Goal: Find specific page/section: Find specific page/section

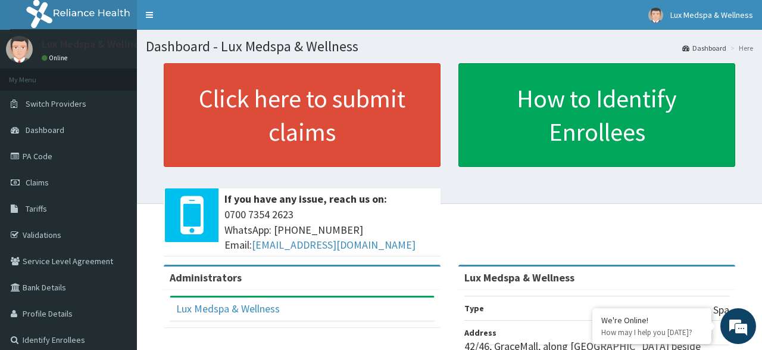
click at [701, 49] on link "Dashboard" at bounding box center [704, 48] width 44 height 10
click at [691, 15] on span "Lux Medspa & Wellness" at bounding box center [711, 15] width 83 height 11
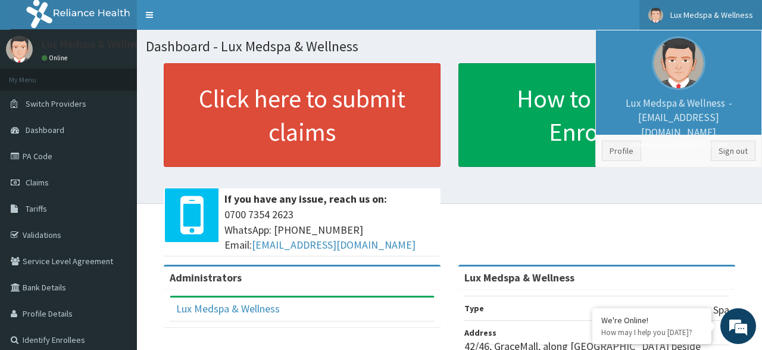
scroll to position [967, 0]
click at [64, 150] on link "PA Code" at bounding box center [68, 156] width 137 height 26
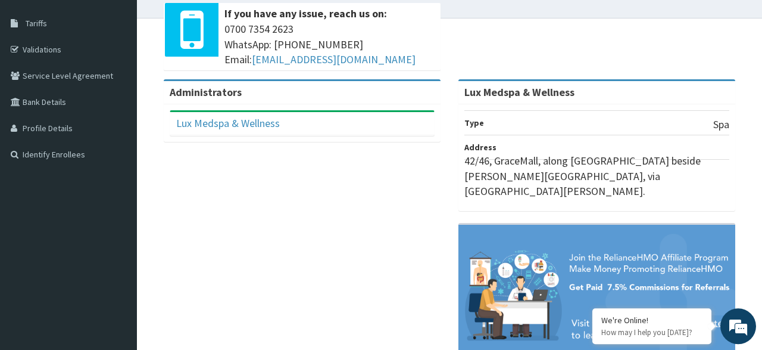
scroll to position [186, 0]
click at [252, 118] on link "Lux Medspa & Wellness" at bounding box center [228, 123] width 104 height 14
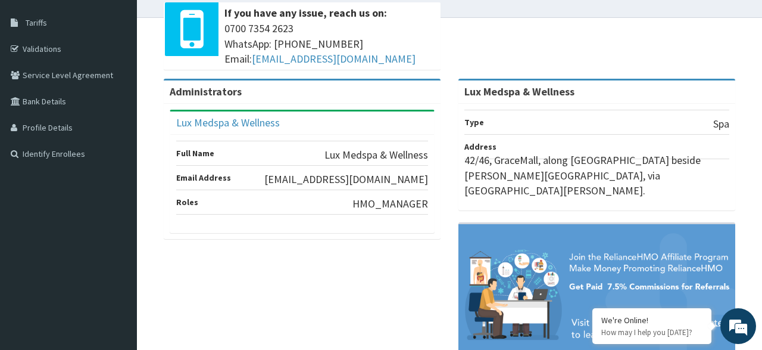
click at [273, 294] on div "Administrators Lux Medspa & Wellness Full Name Lux Medspa & Wellness Email Addr…" at bounding box center [449, 230] width 607 height 302
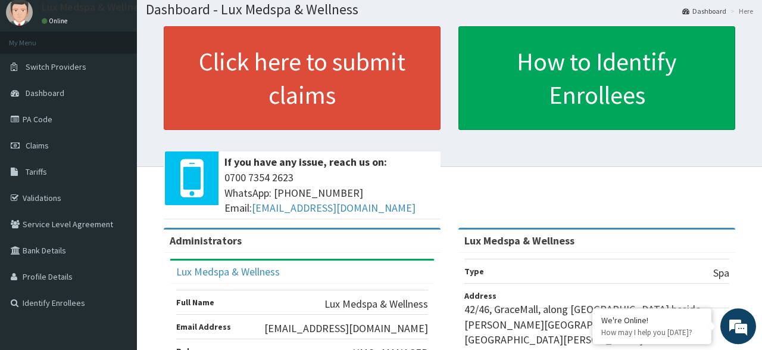
scroll to position [31, 0]
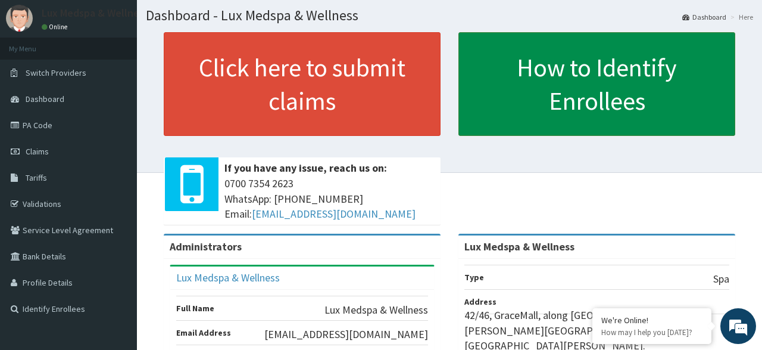
click at [629, 79] on link "How to Identify Enrollees" at bounding box center [596, 84] width 277 height 104
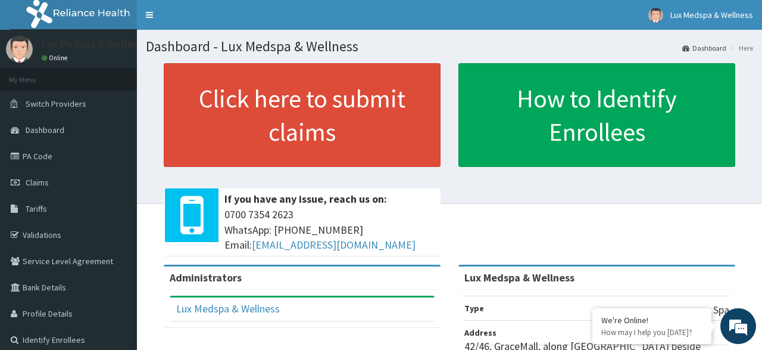
click at [722, 47] on link "Dashboard" at bounding box center [704, 48] width 44 height 10
click at [65, 235] on link "Validations" at bounding box center [68, 234] width 137 height 26
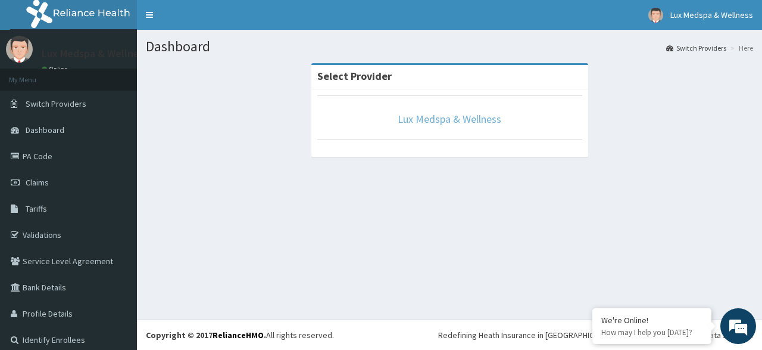
click at [441, 125] on link "Lux Medspa & Wellness" at bounding box center [450, 119] width 104 height 14
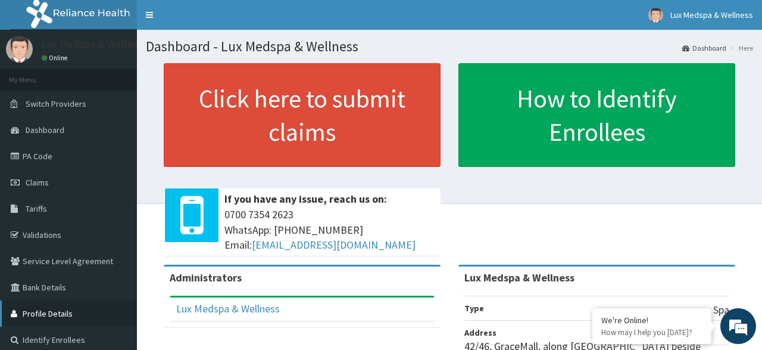
click at [65, 308] on link "Profile Details" at bounding box center [68, 313] width 137 height 26
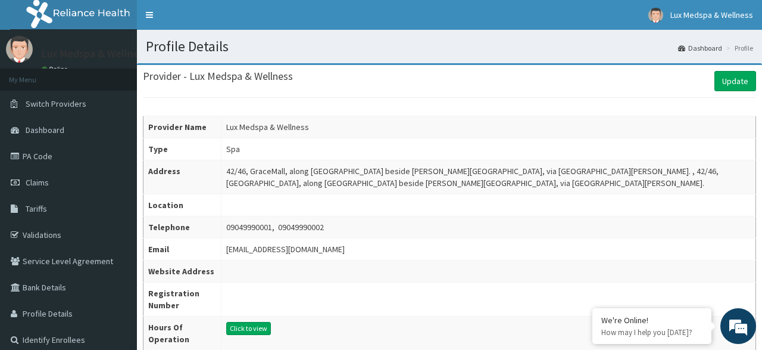
click at [65, 308] on link "Profile Details" at bounding box center [68, 313] width 137 height 26
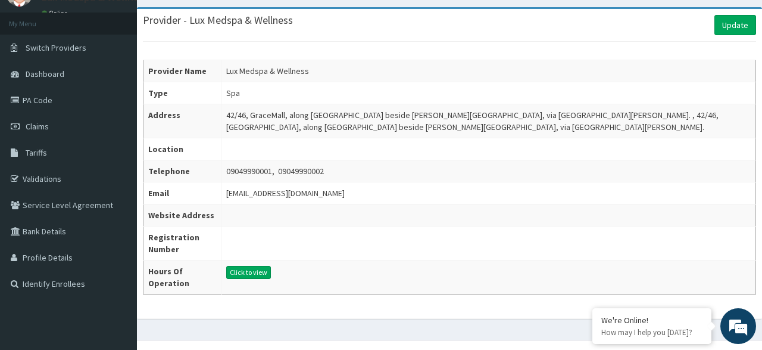
scroll to position [63, 0]
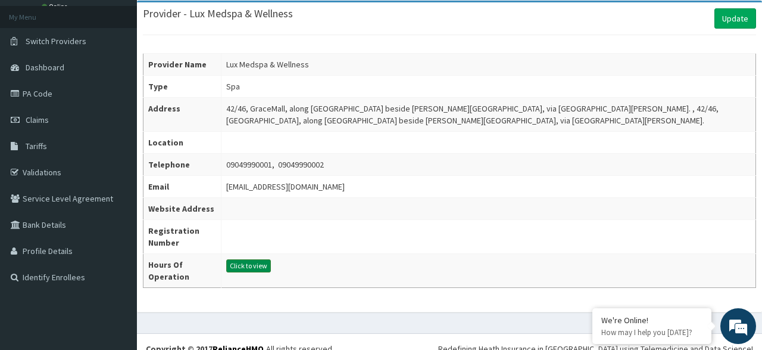
click at [253, 261] on button "Click to view" at bounding box center [248, 265] width 45 height 13
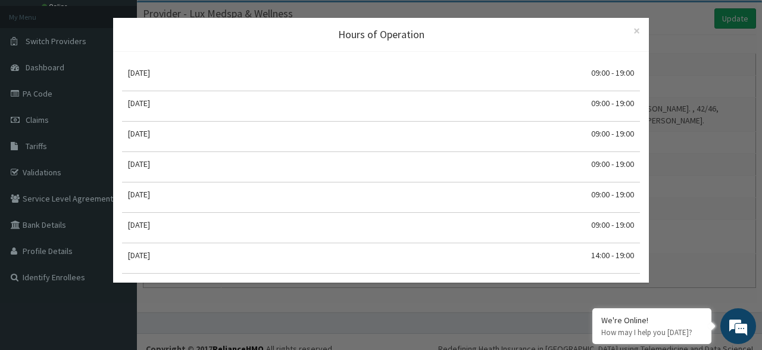
click at [49, 299] on div "Hours of Operation × Close Monday 09:00 - 19:00 Tuesday 09:00 - 19:00 Wednesday…" at bounding box center [381, 175] width 762 height 350
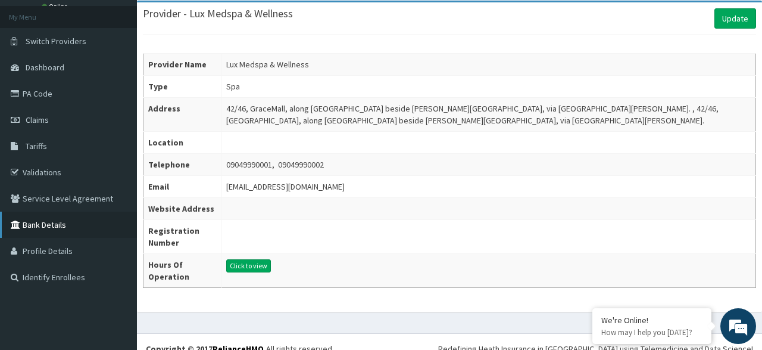
click at [57, 227] on link "Bank Details" at bounding box center [68, 224] width 137 height 26
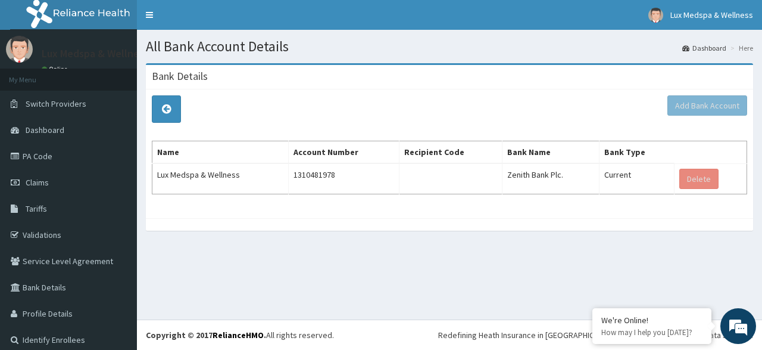
scroll to position [967, 0]
click at [54, 312] on link "Profile Details" at bounding box center [68, 313] width 137 height 26
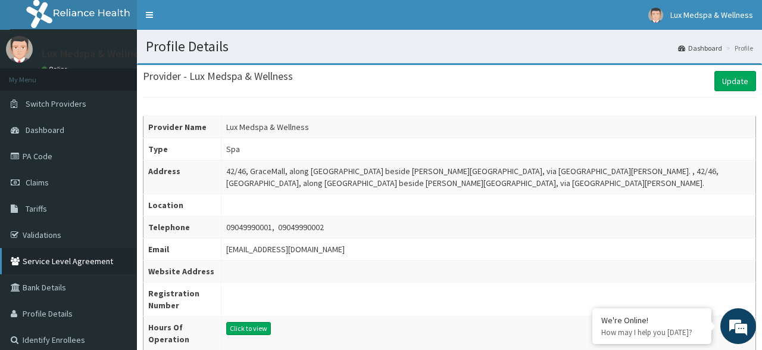
scroll to position [967, 0]
click at [69, 259] on link "Service Level Agreement" at bounding box center [68, 261] width 137 height 26
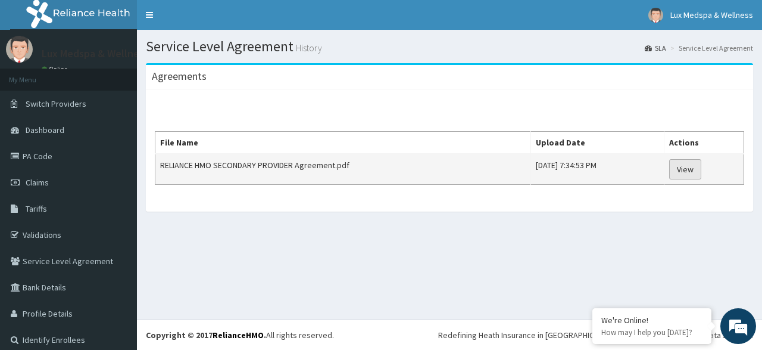
click at [684, 164] on link "View" at bounding box center [685, 169] width 32 height 20
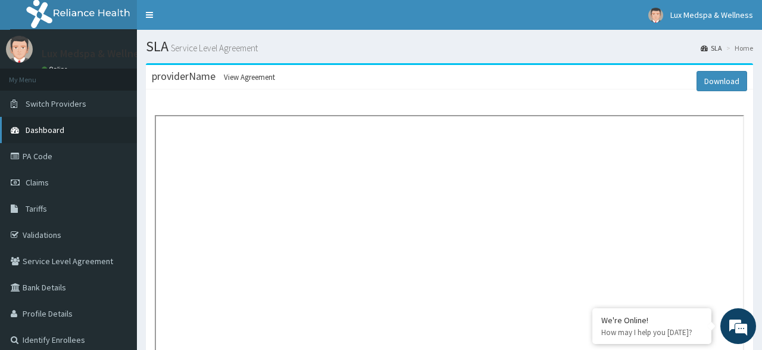
click at [63, 128] on span "Dashboard" at bounding box center [45, 129] width 39 height 11
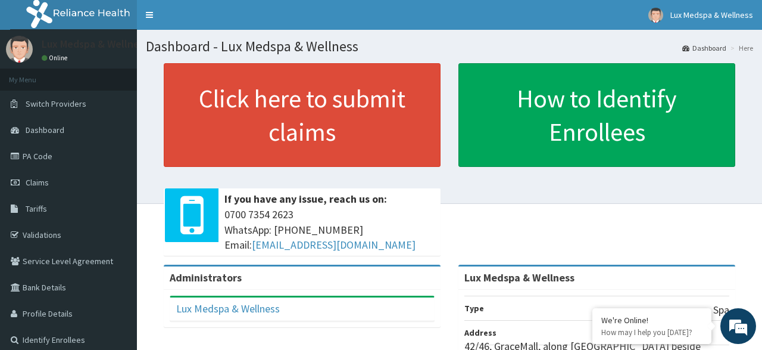
scroll to position [1176, 0]
